Goal: Task Accomplishment & Management: Use online tool/utility

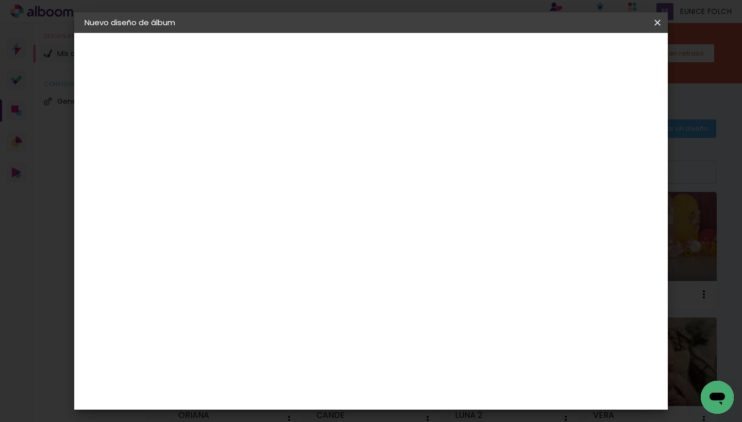
click at [657, 24] on iron-icon at bounding box center [657, 23] width 12 height 10
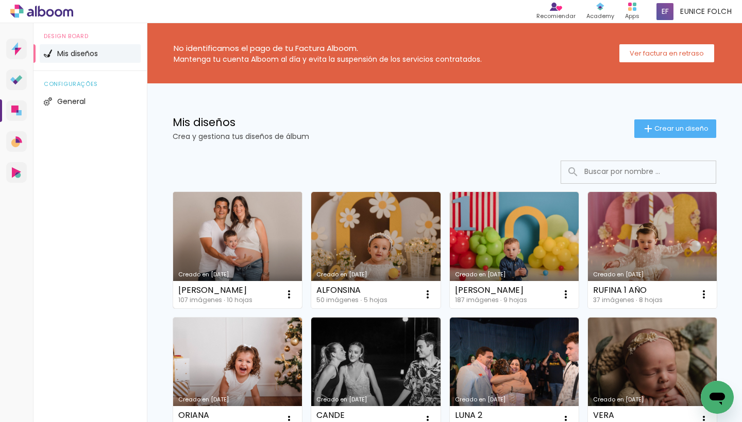
click at [250, 244] on link "Creado en [DATE]" at bounding box center [237, 250] width 129 height 116
